Goal: Information Seeking & Learning: Find specific fact

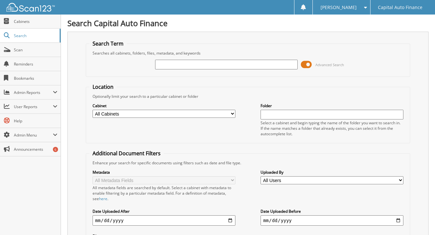
click at [307, 63] on span at bounding box center [306, 65] width 11 height 10
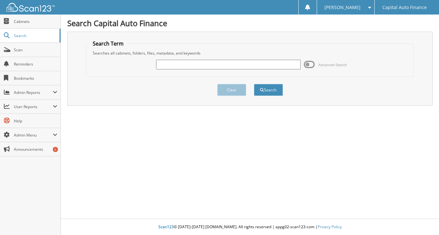
click at [194, 63] on input "text" at bounding box center [228, 65] width 145 height 10
type input "18401618"
click at [269, 90] on button "Search" at bounding box center [268, 90] width 29 height 12
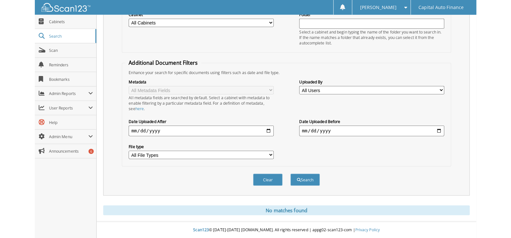
scroll to position [77, 0]
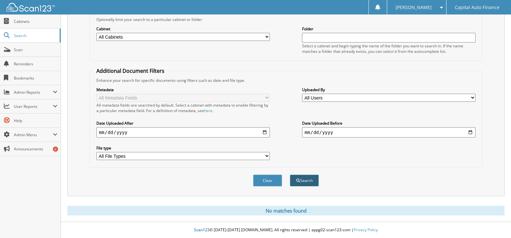
click at [305, 177] on button "Search" at bounding box center [304, 181] width 29 height 12
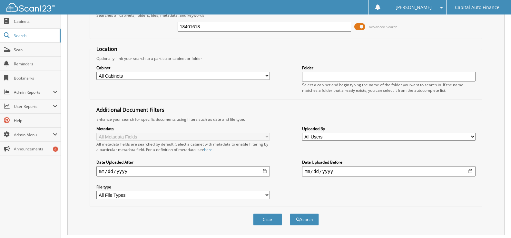
scroll to position [77, 0]
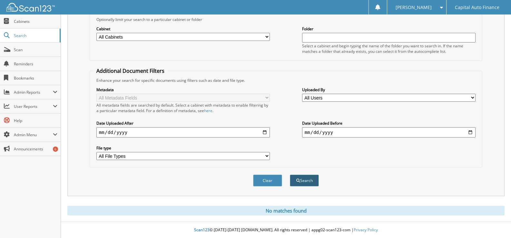
click at [300, 181] on button "Search" at bounding box center [304, 181] width 29 height 12
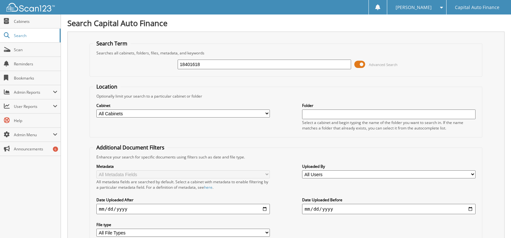
click at [362, 66] on span at bounding box center [359, 65] width 11 height 10
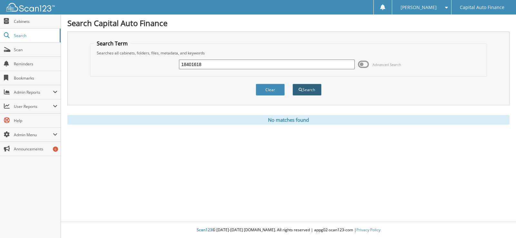
click at [310, 87] on button "Search" at bounding box center [306, 90] width 29 height 12
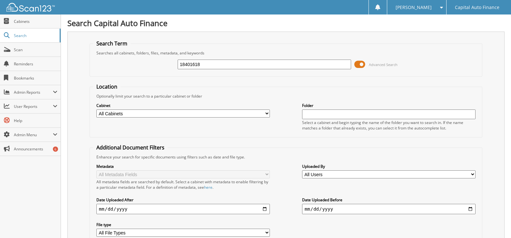
click at [358, 65] on span at bounding box center [359, 65] width 11 height 10
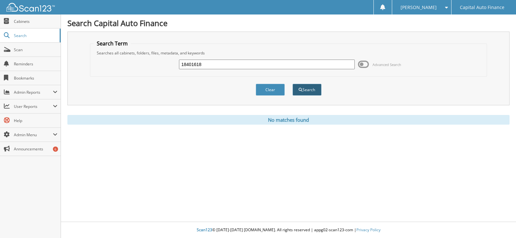
click at [309, 91] on button "Search" at bounding box center [306, 90] width 29 height 12
